Goal: Browse casually: Explore the website without a specific task or goal

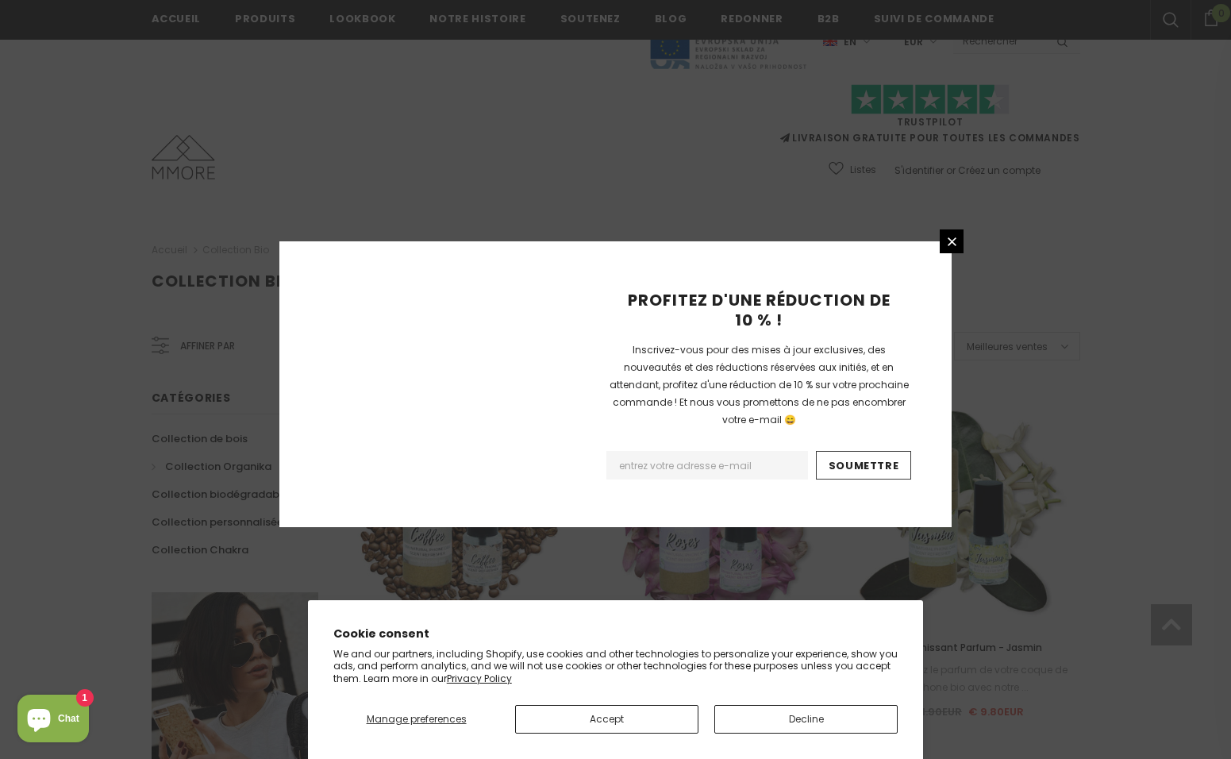
scroll to position [906, 0]
